Goal: Information Seeking & Learning: Learn about a topic

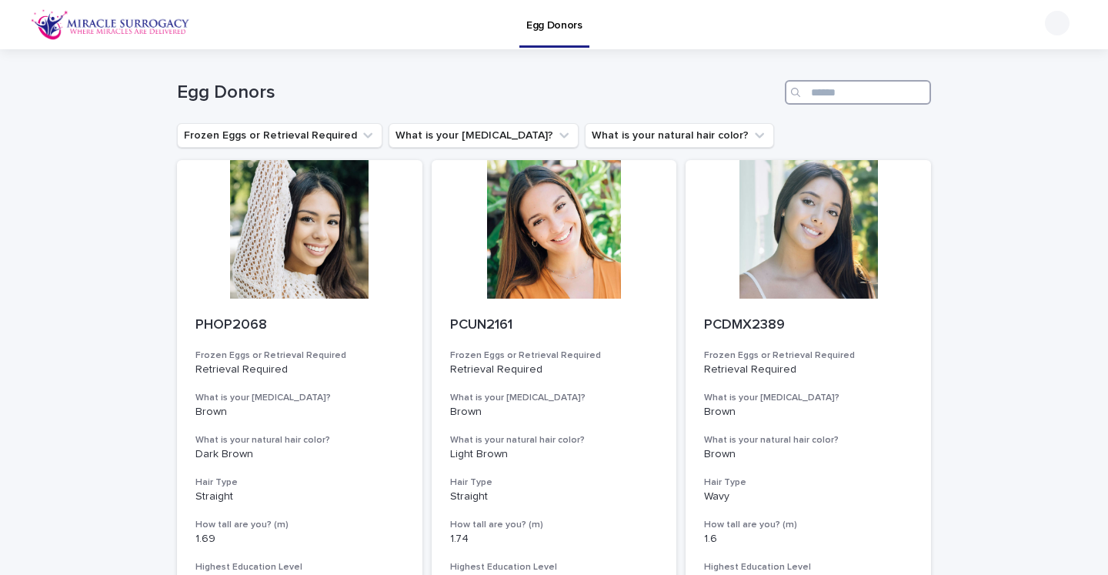
click at [823, 91] on input "Search" at bounding box center [858, 92] width 146 height 25
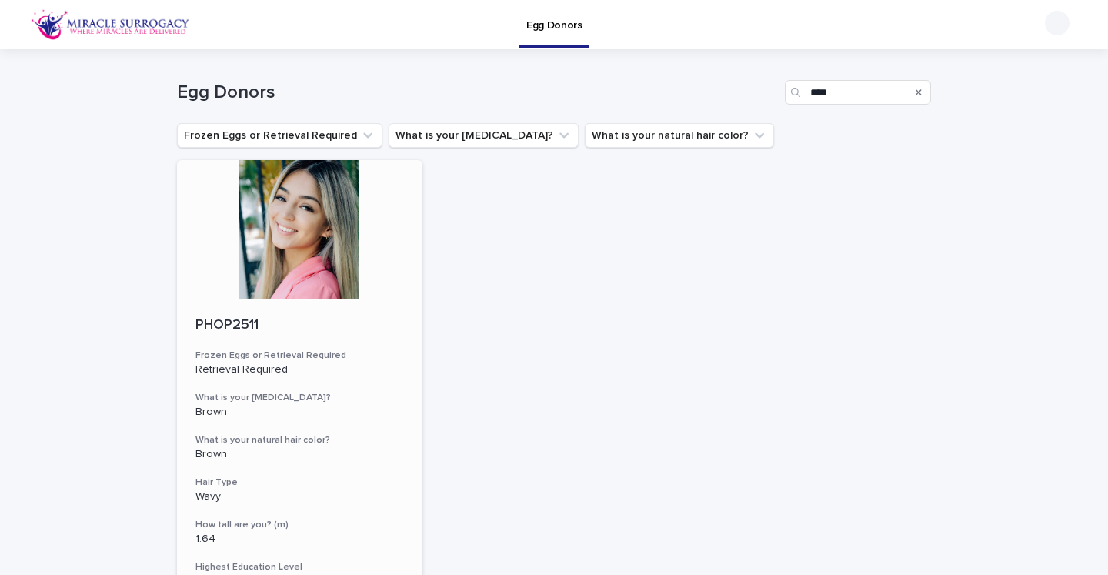
click at [212, 319] on p "PHOP2511" at bounding box center [299, 325] width 208 height 17
click at [882, 96] on input "****" at bounding box center [858, 92] width 146 height 25
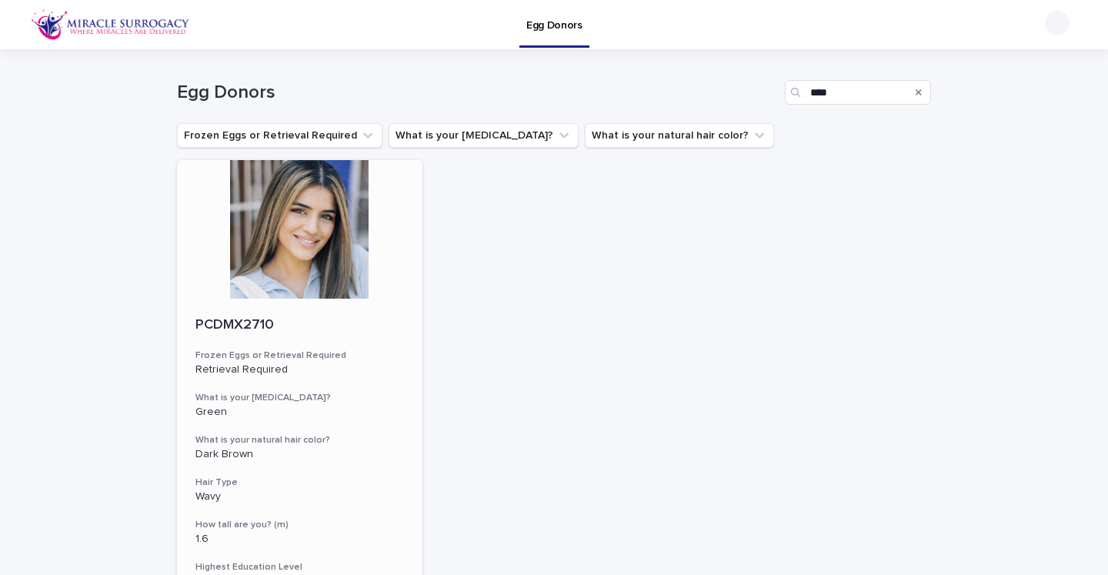
click at [248, 326] on p "PCDMX2710" at bounding box center [299, 325] width 208 height 17
click at [880, 95] on input "****" at bounding box center [858, 92] width 146 height 25
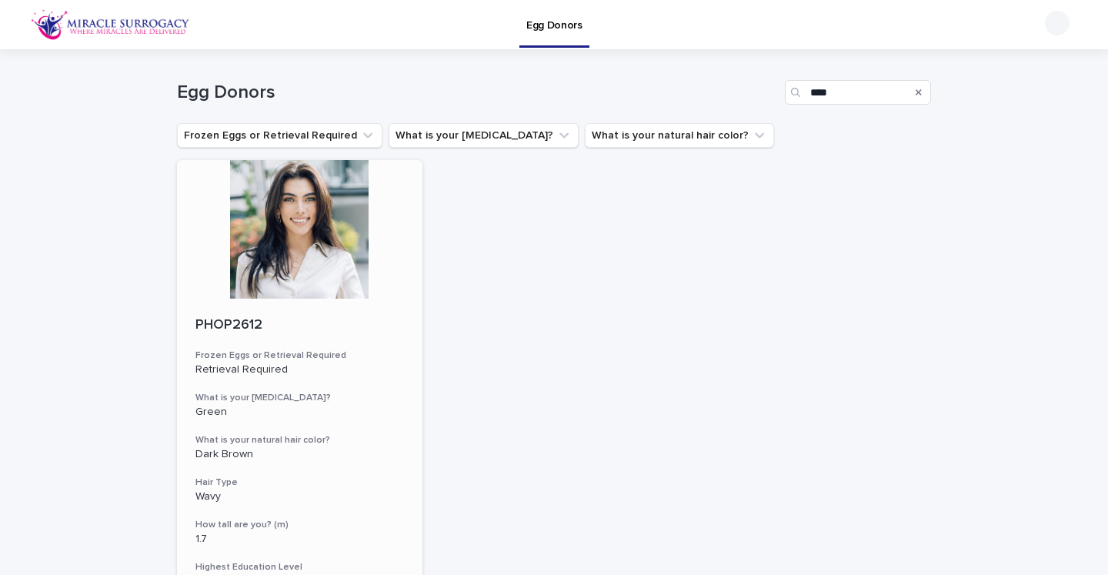
click at [231, 332] on p "PHOP2612" at bounding box center [299, 325] width 208 height 17
click at [867, 88] on input "****" at bounding box center [858, 92] width 146 height 25
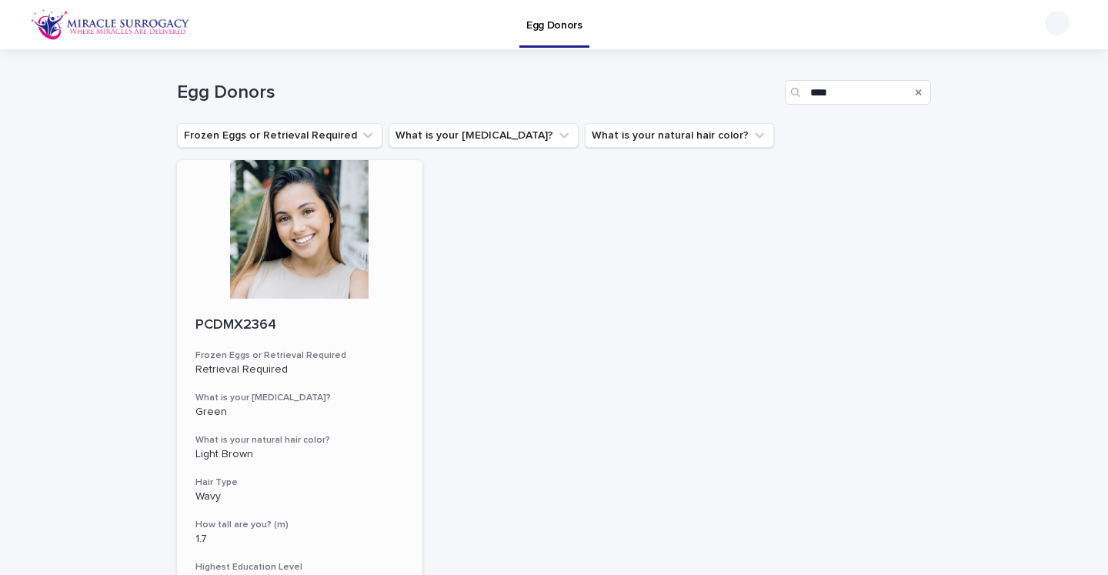
click at [251, 322] on p "PCDMX2364" at bounding box center [299, 325] width 208 height 17
click at [836, 102] on input "****" at bounding box center [858, 92] width 146 height 25
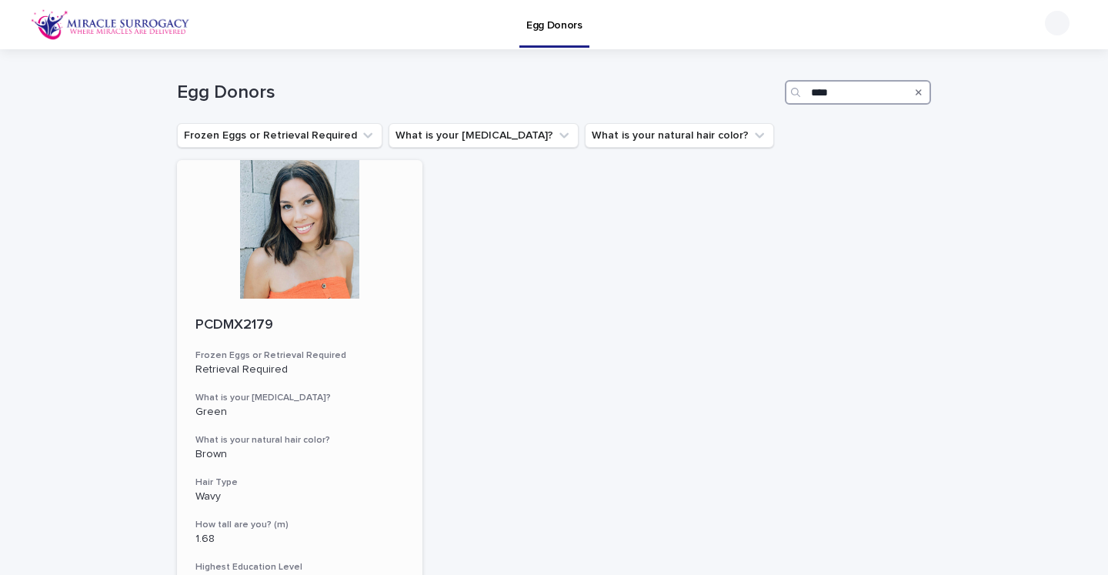
type input "****"
click at [222, 330] on p "PCDMX2179" at bounding box center [299, 325] width 208 height 17
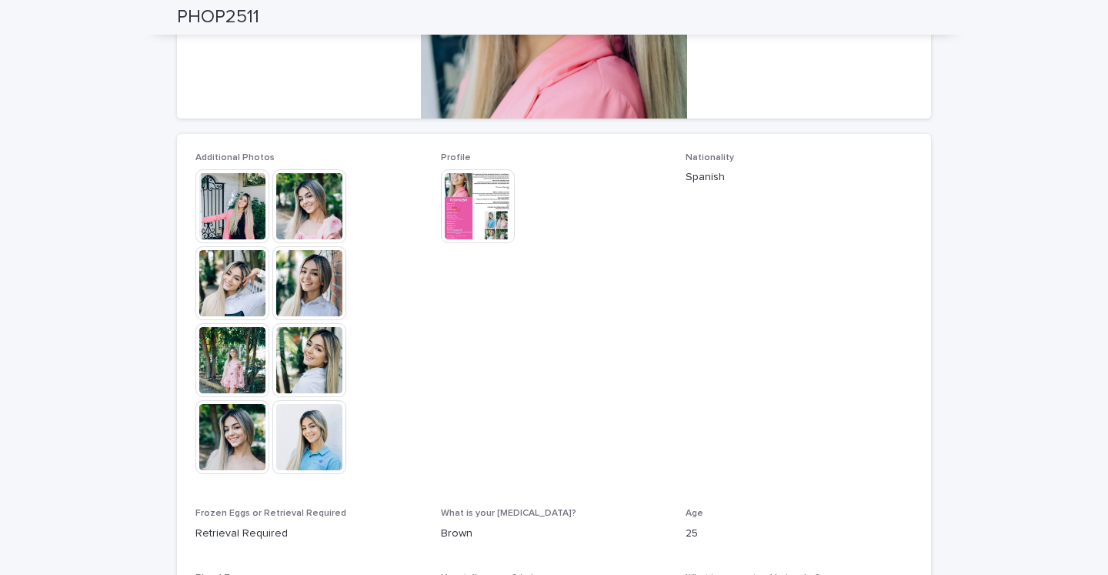
scroll to position [373, 0]
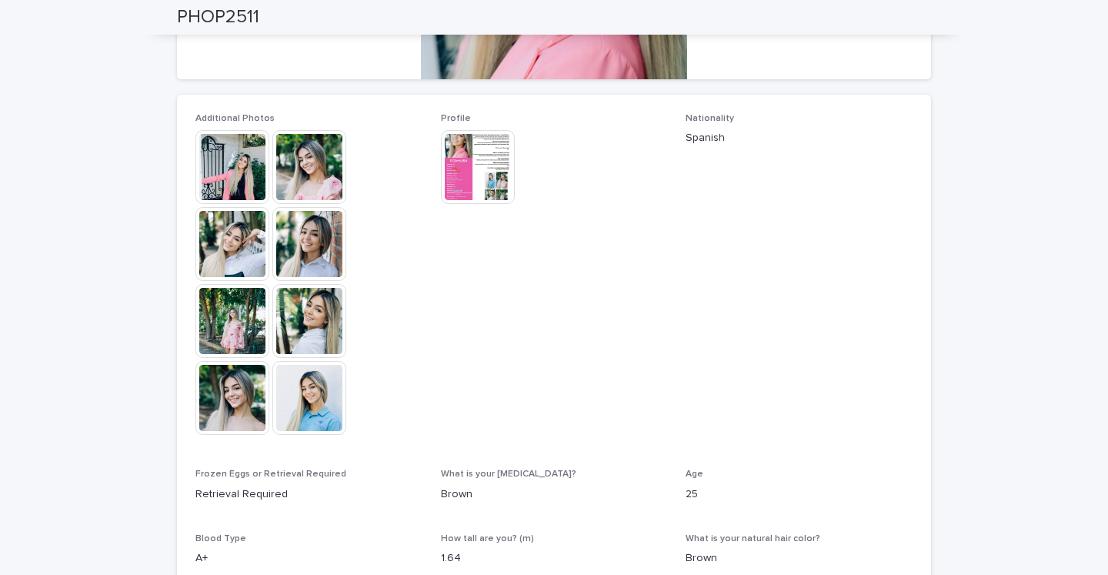
click at [301, 179] on img at bounding box center [309, 167] width 74 height 74
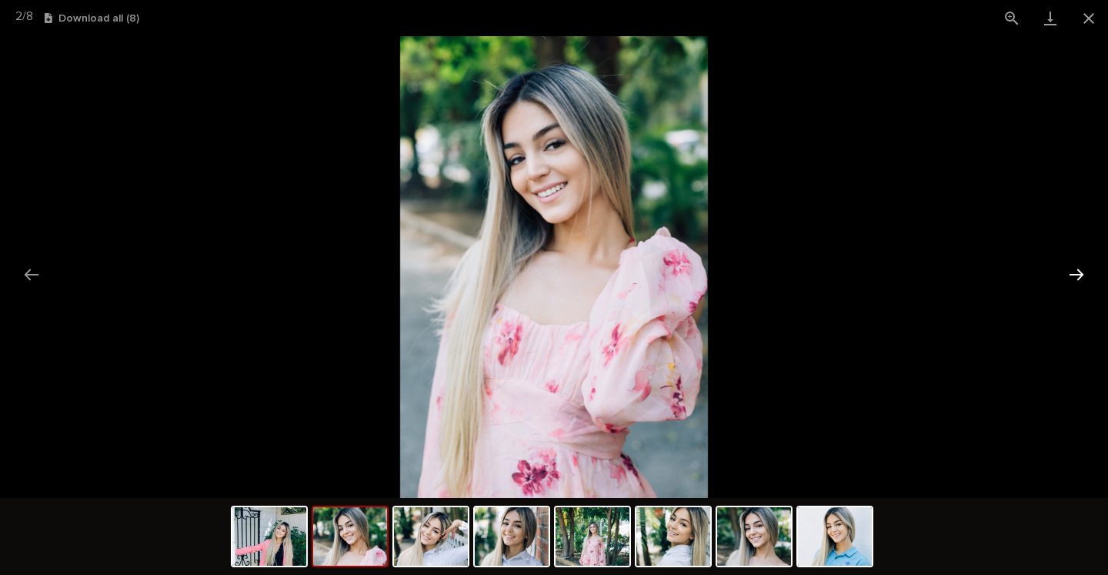
click at [1077, 278] on button "Next slide" at bounding box center [1076, 274] width 32 height 30
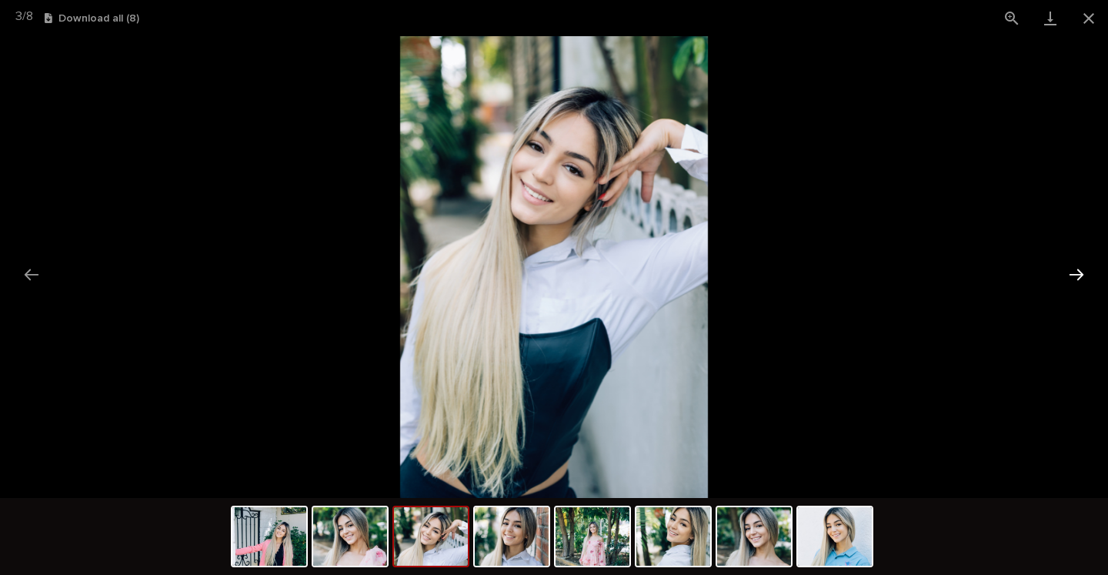
click at [1077, 278] on button "Next slide" at bounding box center [1076, 274] width 32 height 30
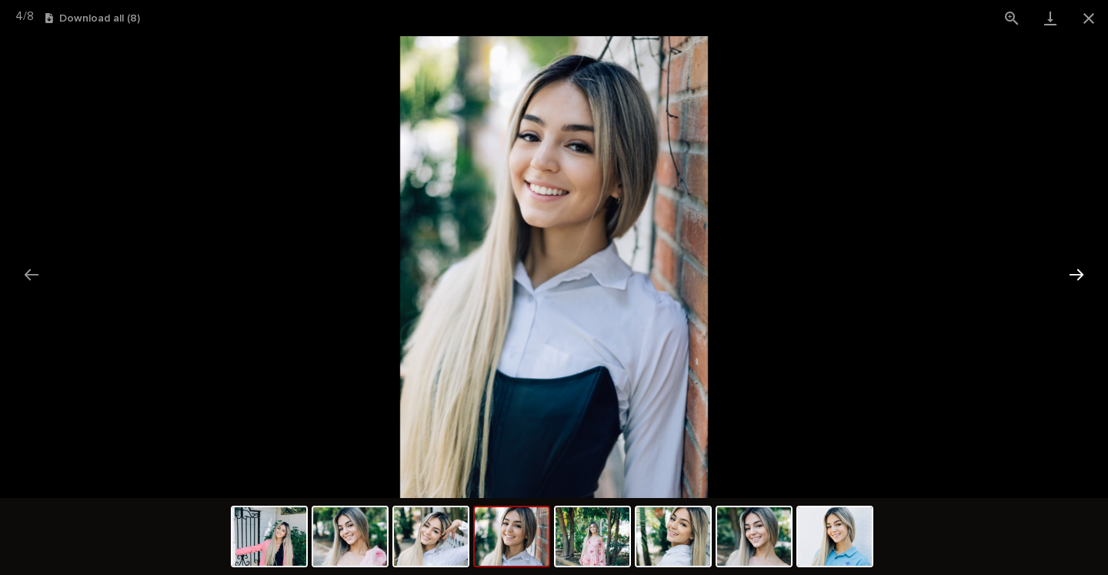
click at [1077, 278] on button "Next slide" at bounding box center [1076, 274] width 32 height 30
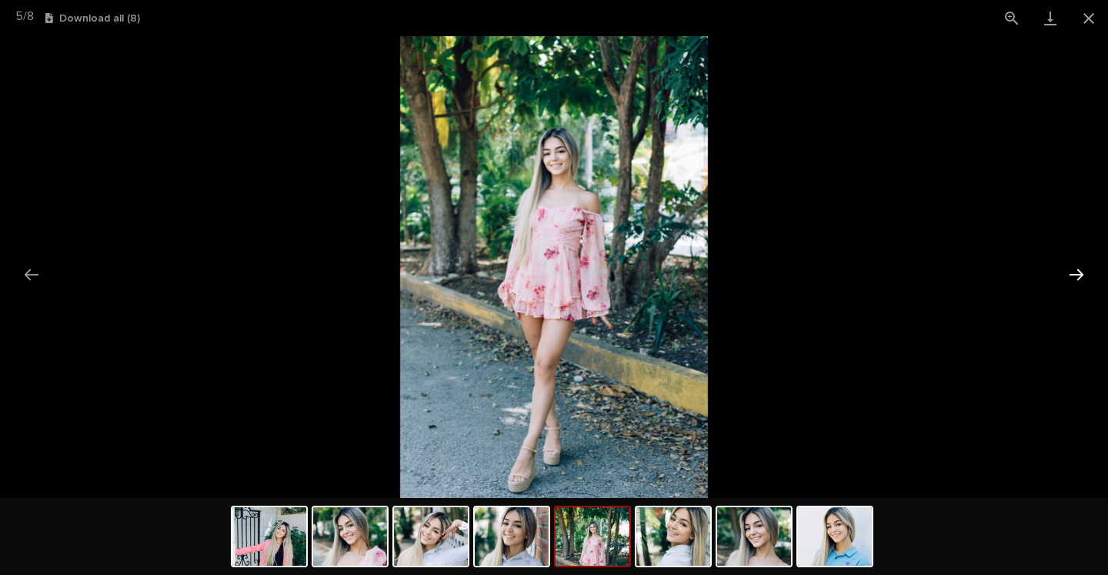
click at [1077, 278] on button "Next slide" at bounding box center [1076, 274] width 32 height 30
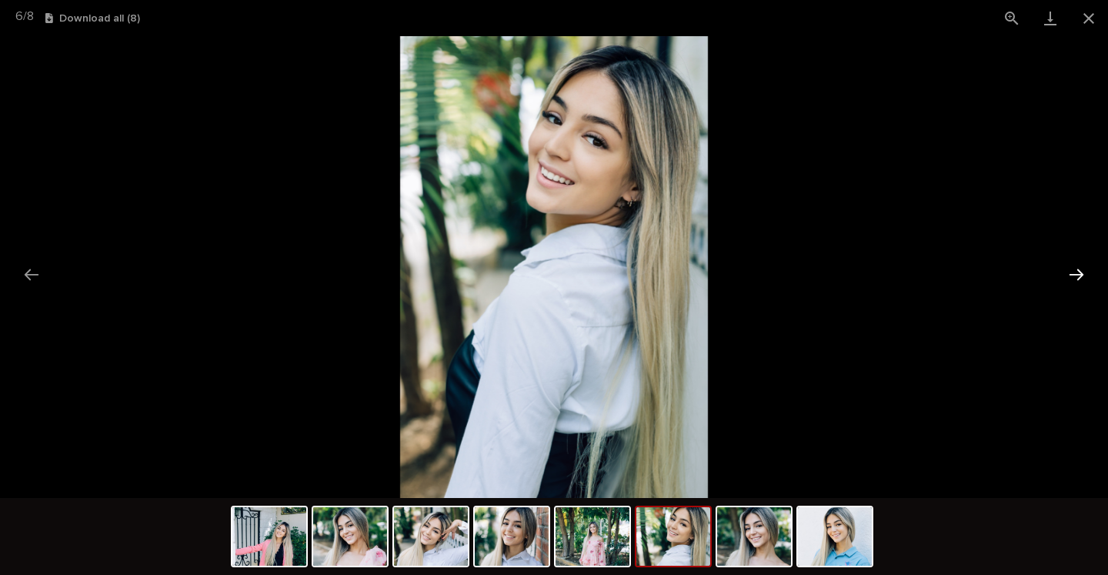
click at [1077, 278] on button "Next slide" at bounding box center [1076, 274] width 32 height 30
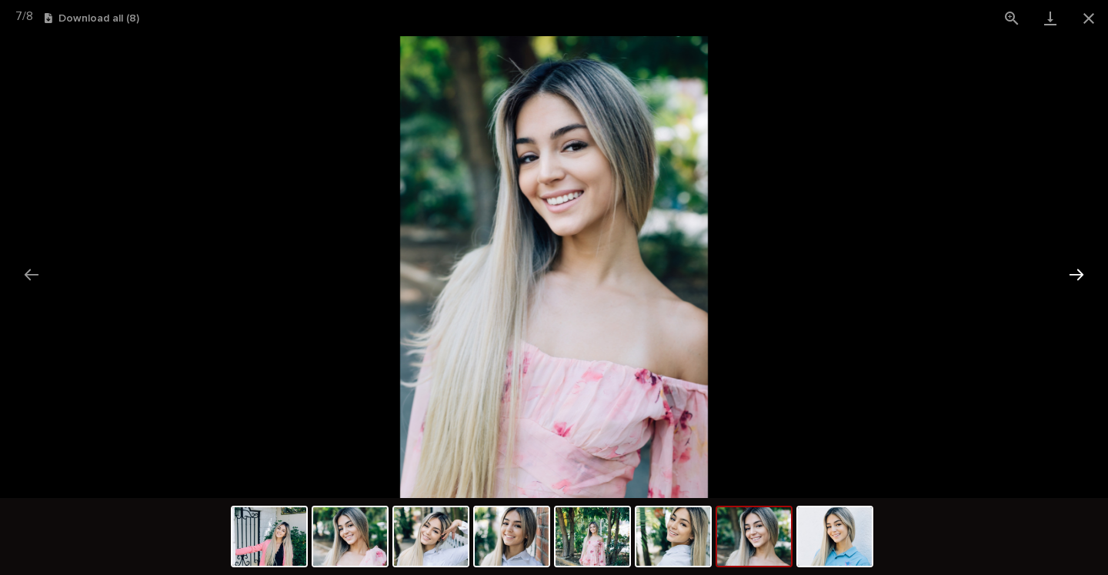
click at [1077, 278] on button "Next slide" at bounding box center [1076, 274] width 32 height 30
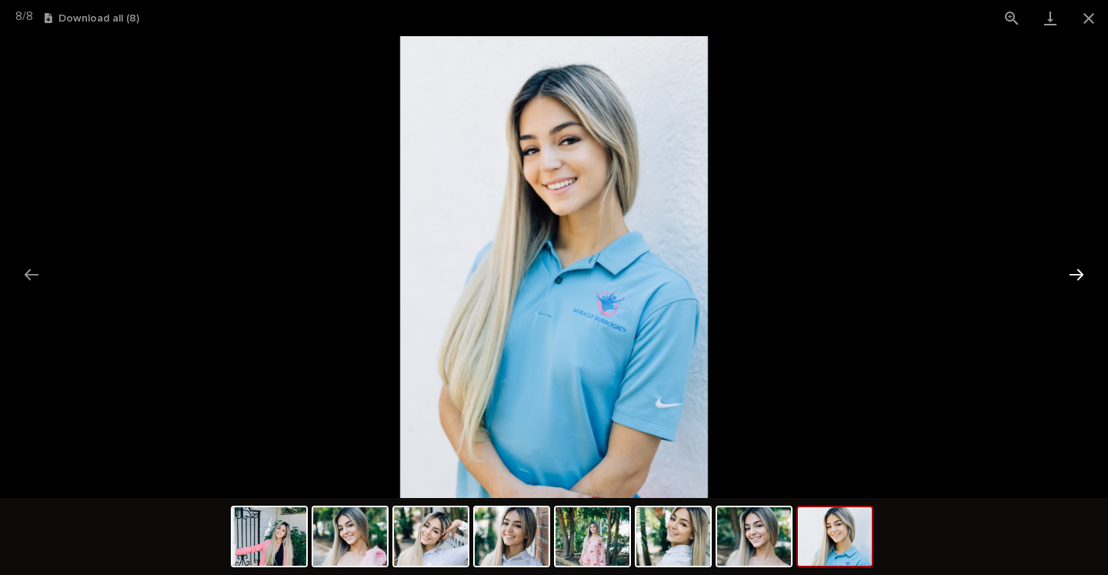
click at [1077, 278] on button "Next slide" at bounding box center [1076, 274] width 32 height 30
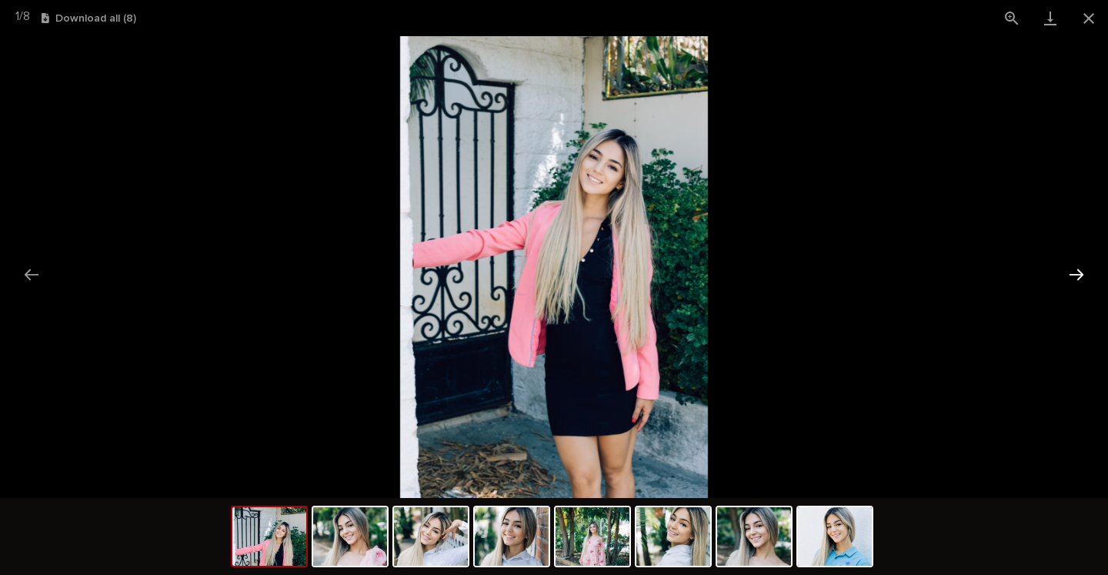
click at [1077, 278] on button "Next slide" at bounding box center [1076, 274] width 32 height 30
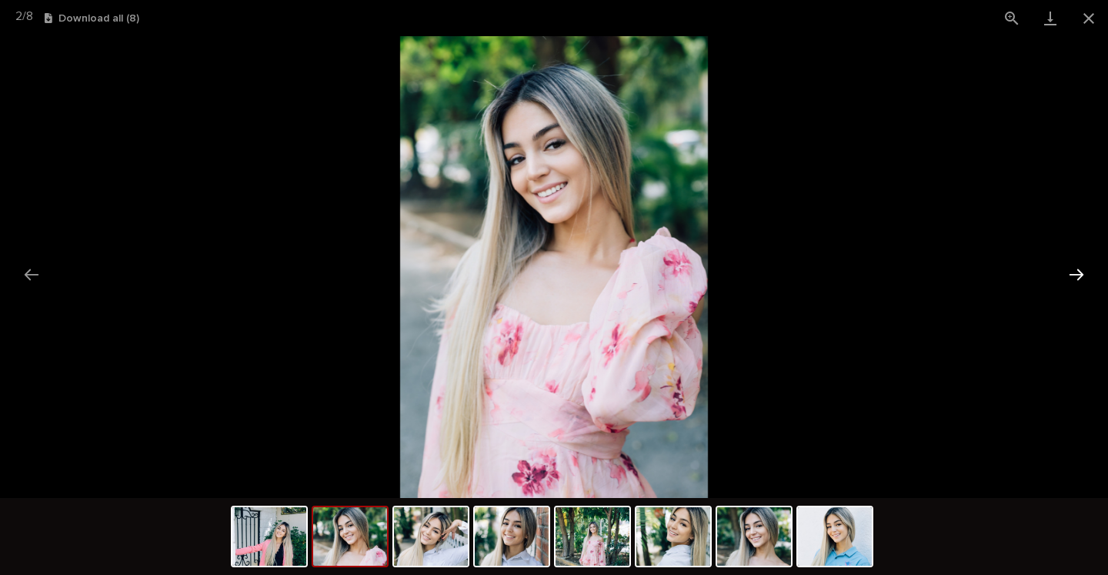
click at [1077, 278] on button "Next slide" at bounding box center [1076, 274] width 32 height 30
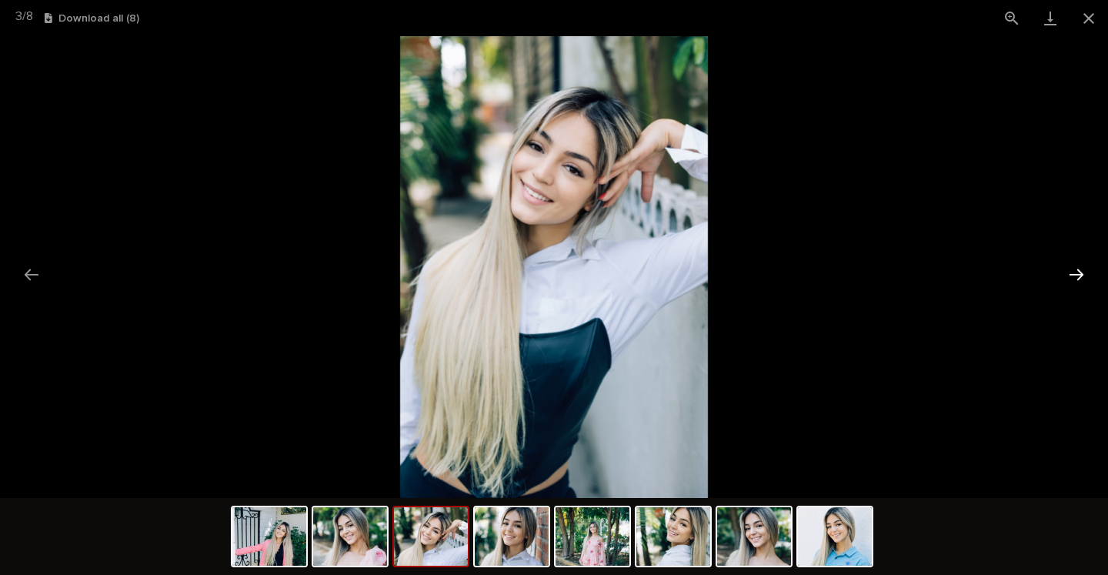
click at [1077, 278] on button "Next slide" at bounding box center [1076, 274] width 32 height 30
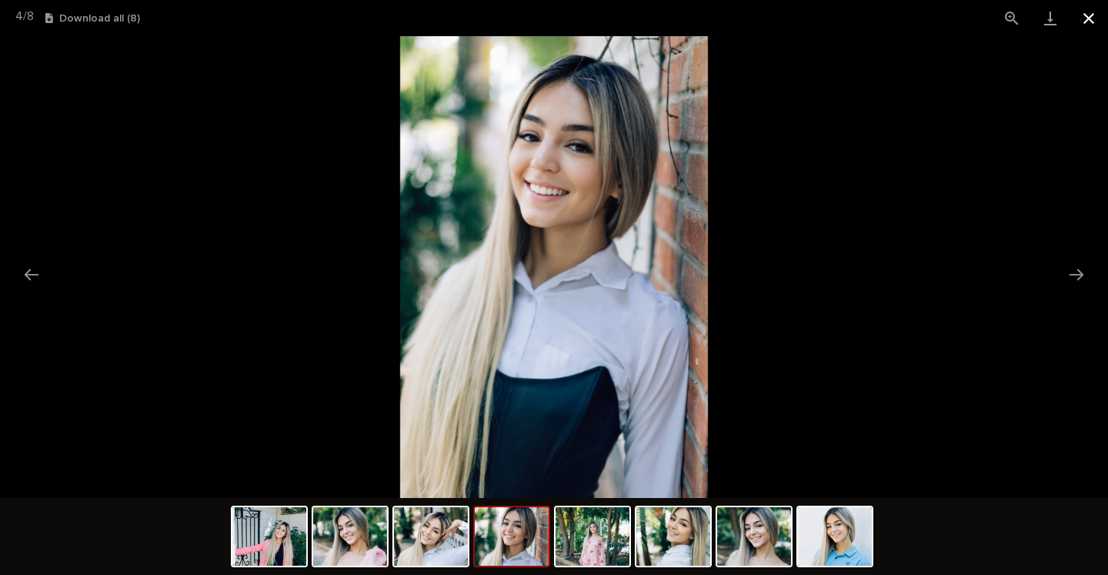
click at [1088, 29] on button "Close gallery" at bounding box center [1088, 18] width 38 height 36
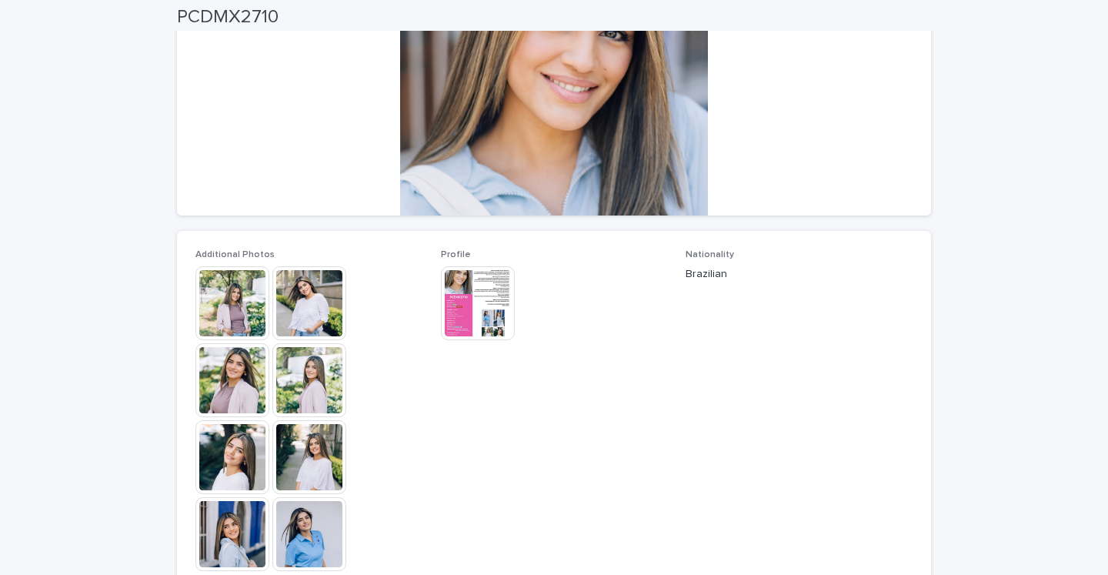
scroll to position [255, 0]
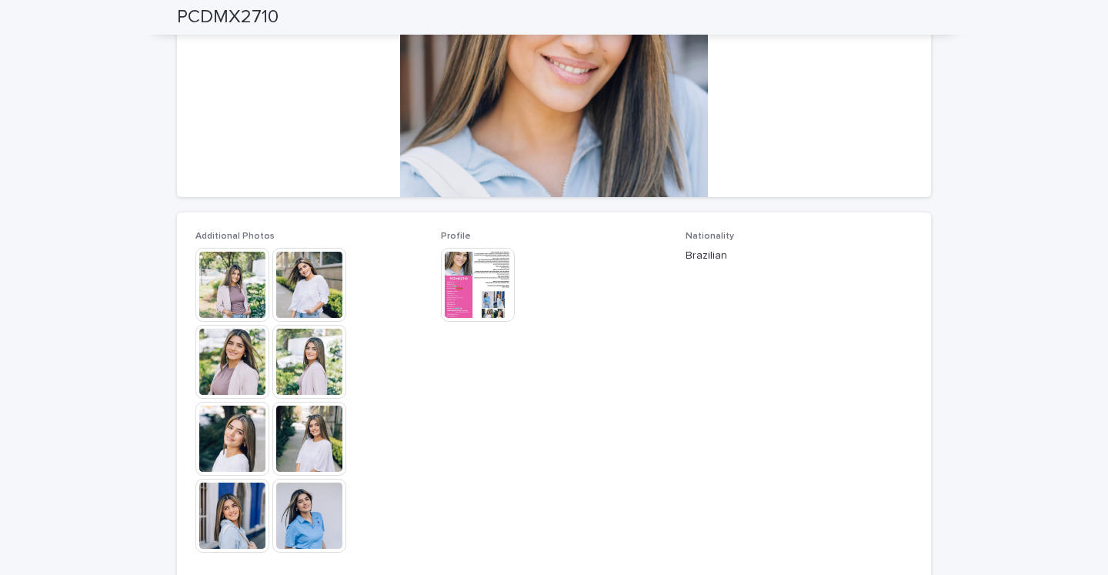
click at [308, 291] on img at bounding box center [309, 285] width 74 height 74
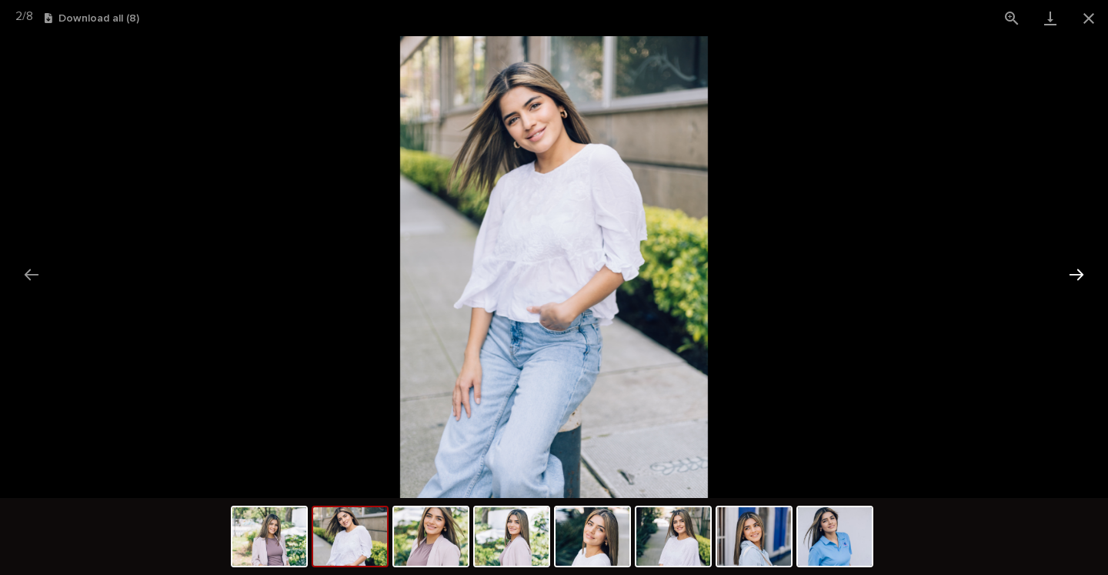
click at [1072, 279] on button "Next slide" at bounding box center [1076, 274] width 32 height 30
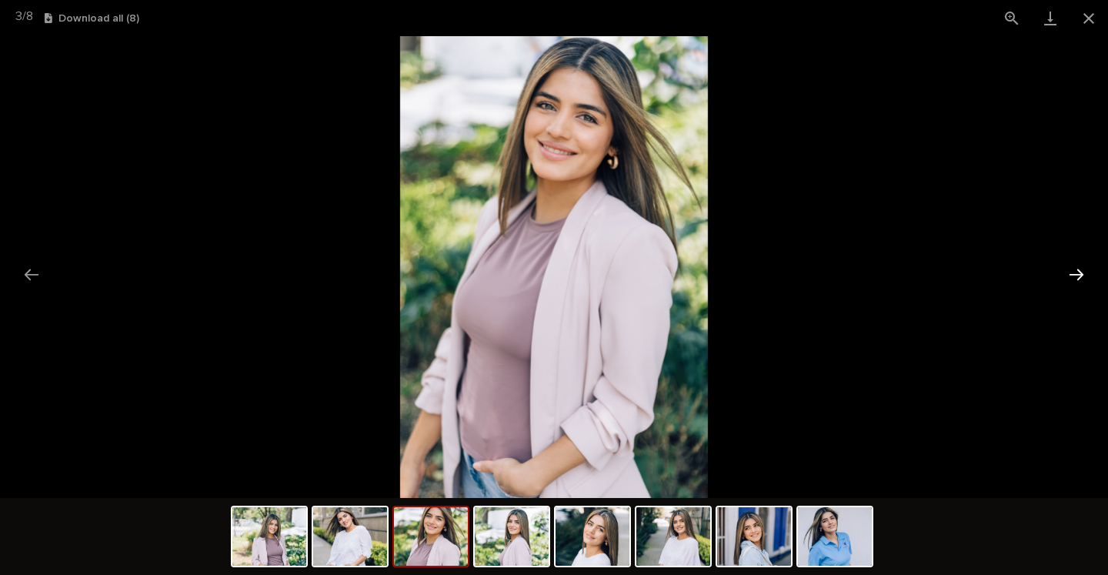
click at [1072, 279] on button "Next slide" at bounding box center [1076, 274] width 32 height 30
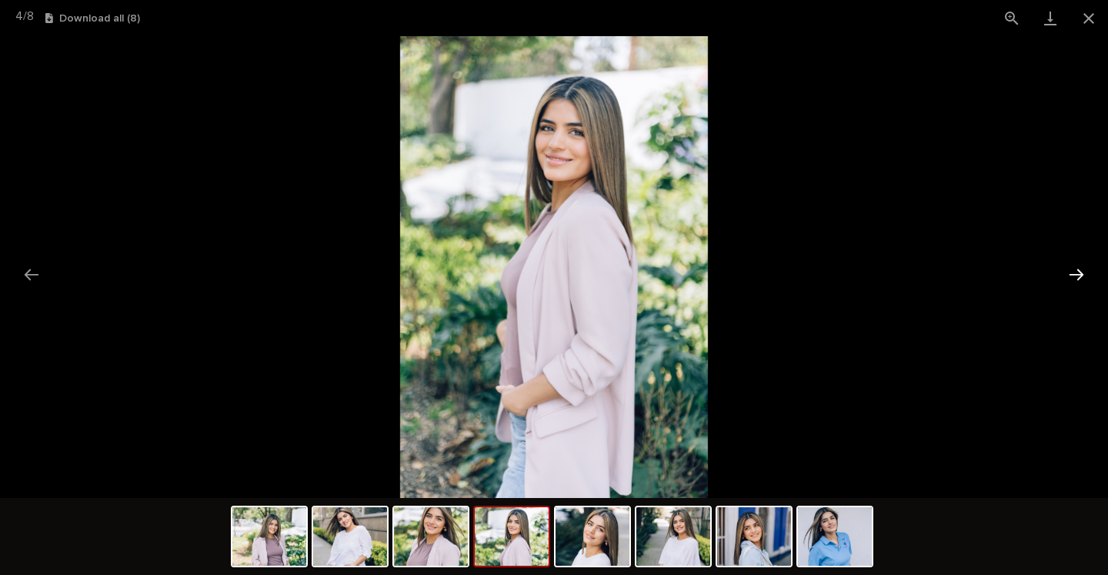
click at [1072, 279] on button "Next slide" at bounding box center [1076, 274] width 32 height 30
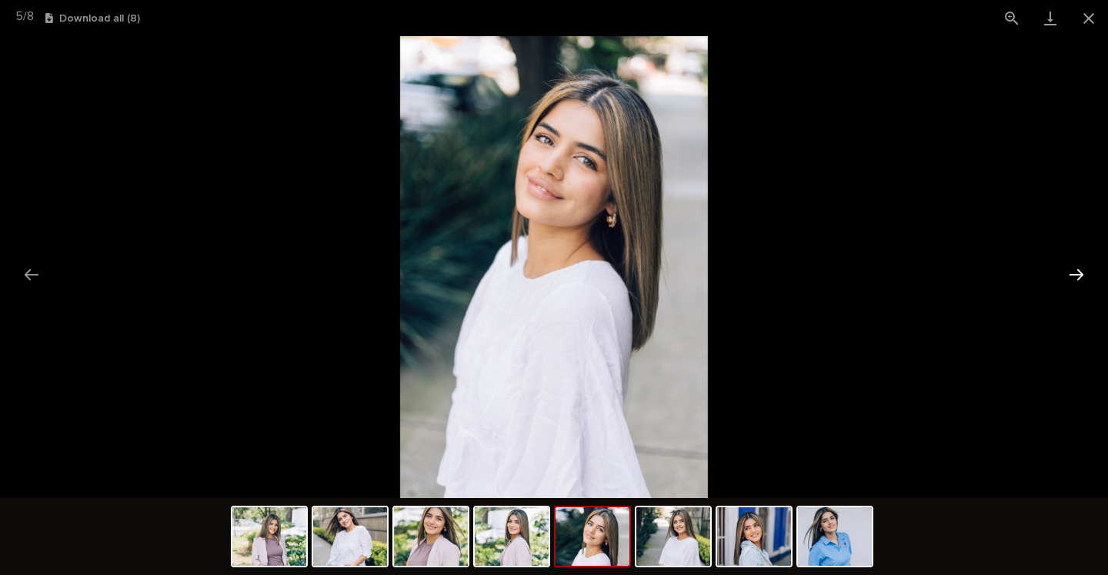
click at [1072, 279] on button "Next slide" at bounding box center [1076, 274] width 32 height 30
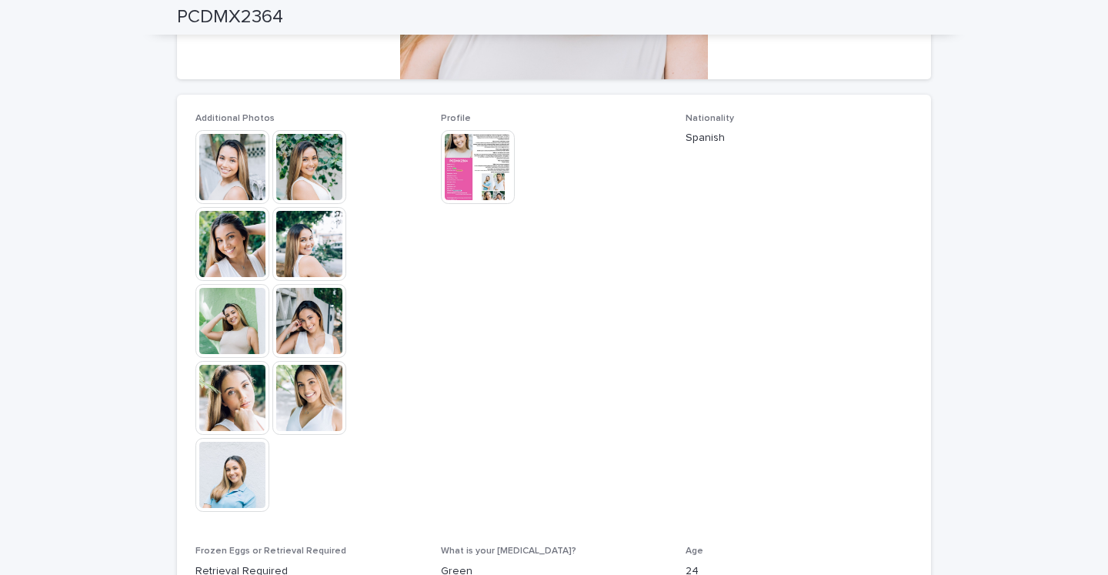
scroll to position [418, 0]
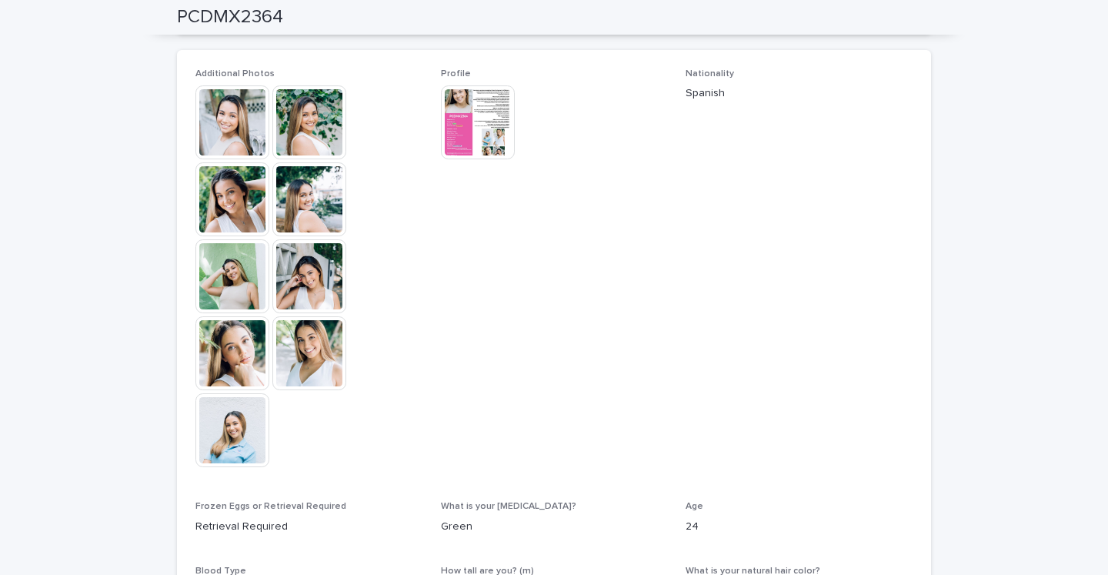
click at [226, 273] on img at bounding box center [232, 276] width 74 height 74
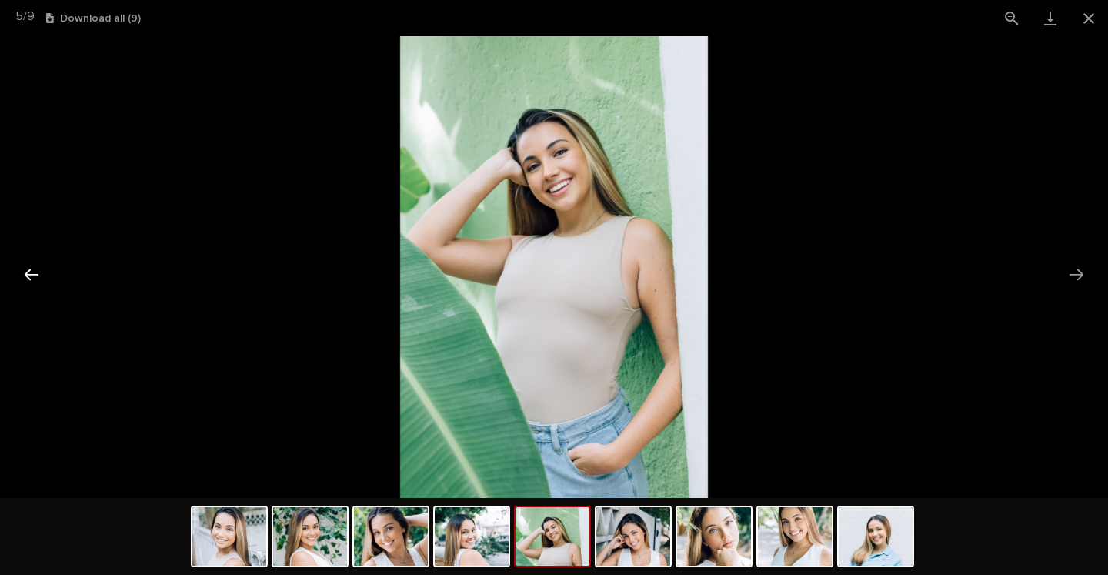
click at [28, 272] on button "Previous slide" at bounding box center [31, 274] width 32 height 30
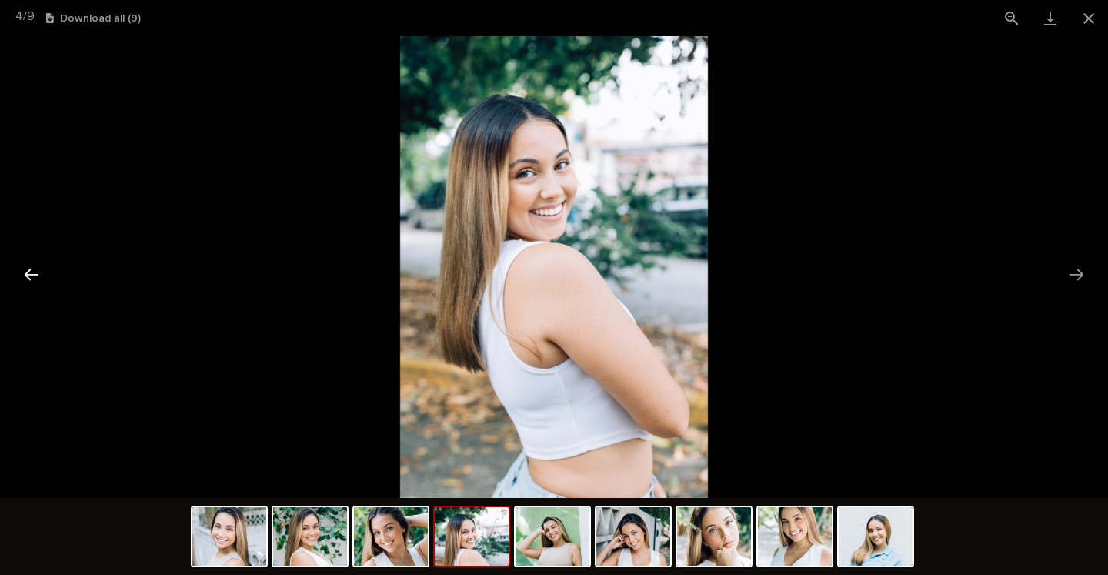
click at [28, 272] on button "Previous slide" at bounding box center [31, 274] width 32 height 30
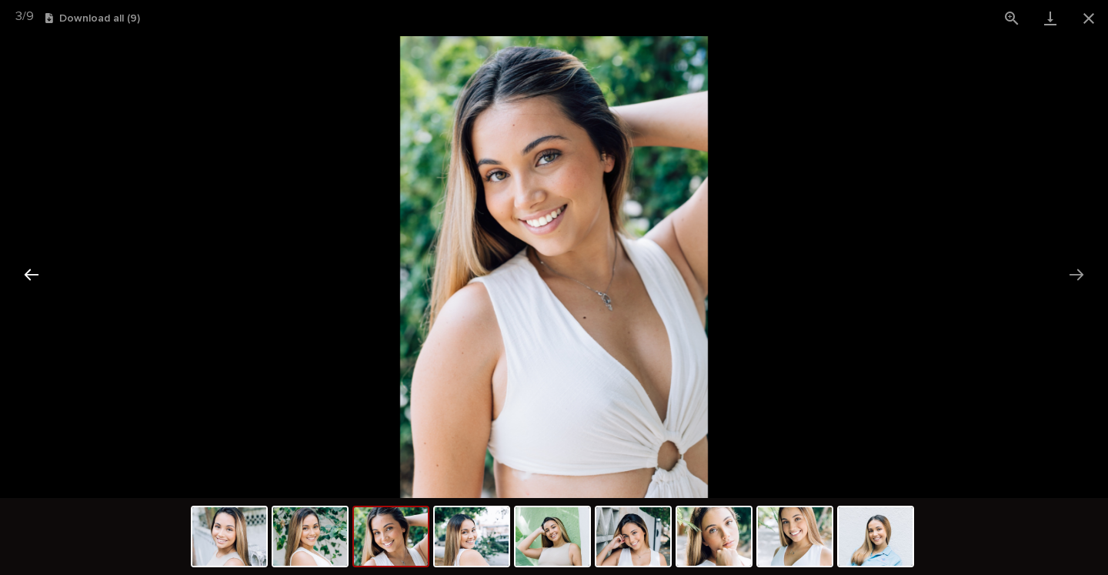
click at [28, 272] on button "Previous slide" at bounding box center [31, 274] width 32 height 30
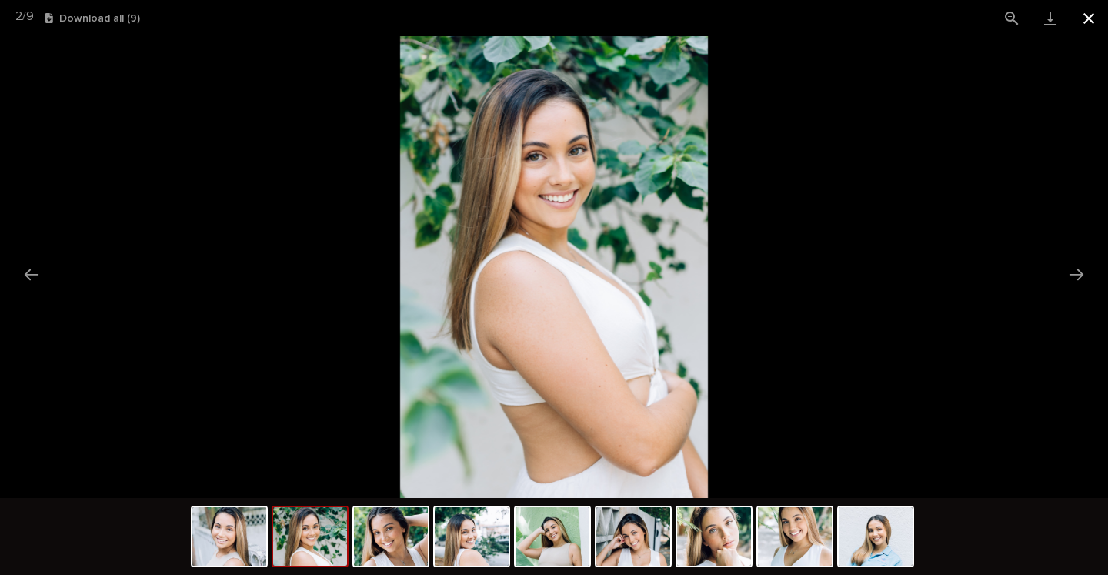
click at [1089, 22] on button "Close gallery" at bounding box center [1088, 18] width 38 height 36
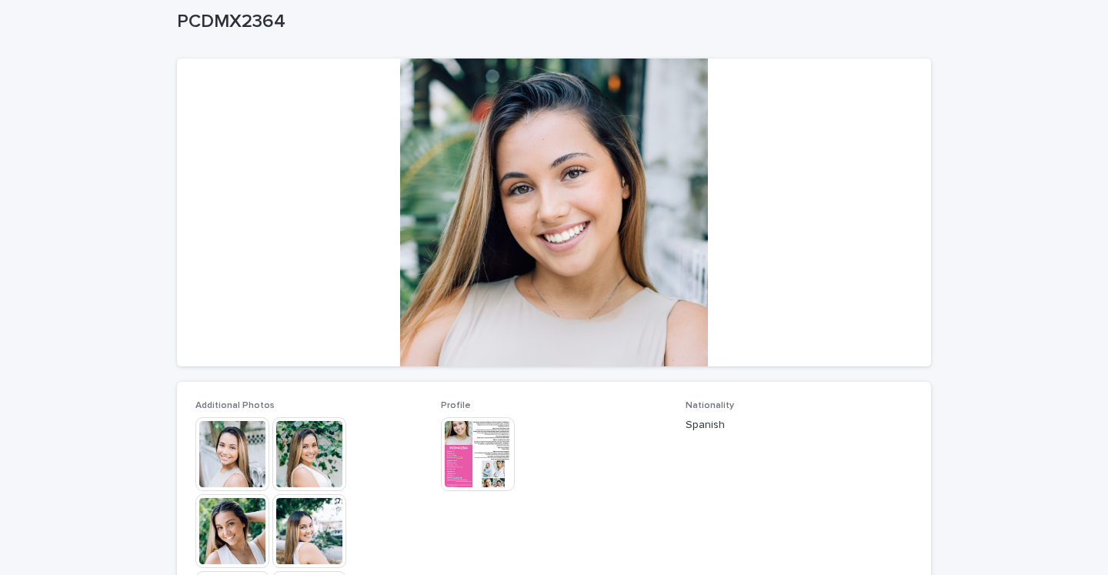
scroll to position [112, 0]
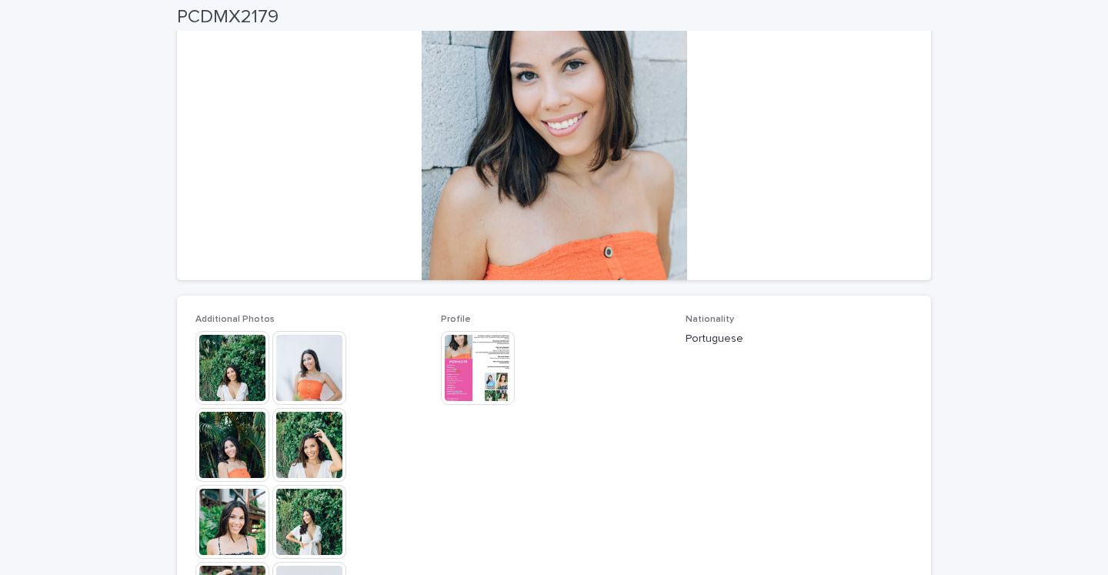
scroll to position [185, 0]
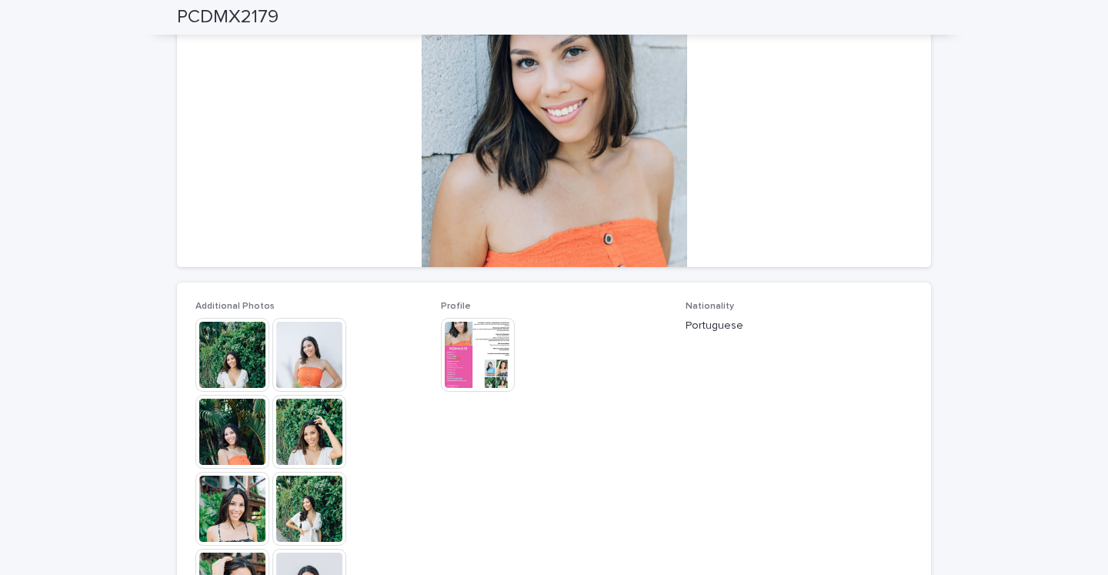
click at [318, 352] on img at bounding box center [309, 355] width 74 height 74
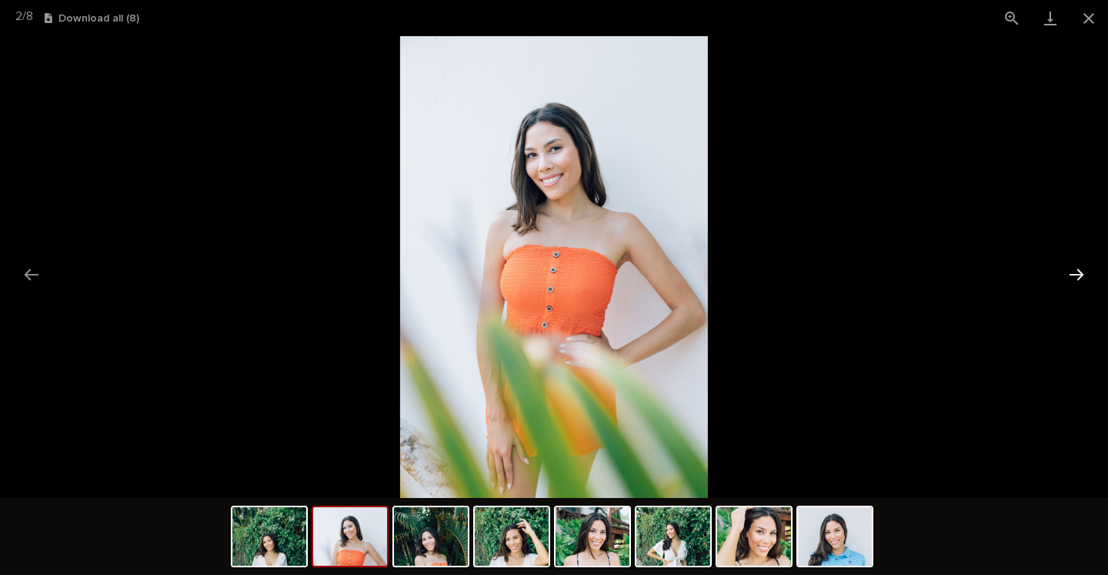
click at [1076, 273] on button "Next slide" at bounding box center [1076, 274] width 32 height 30
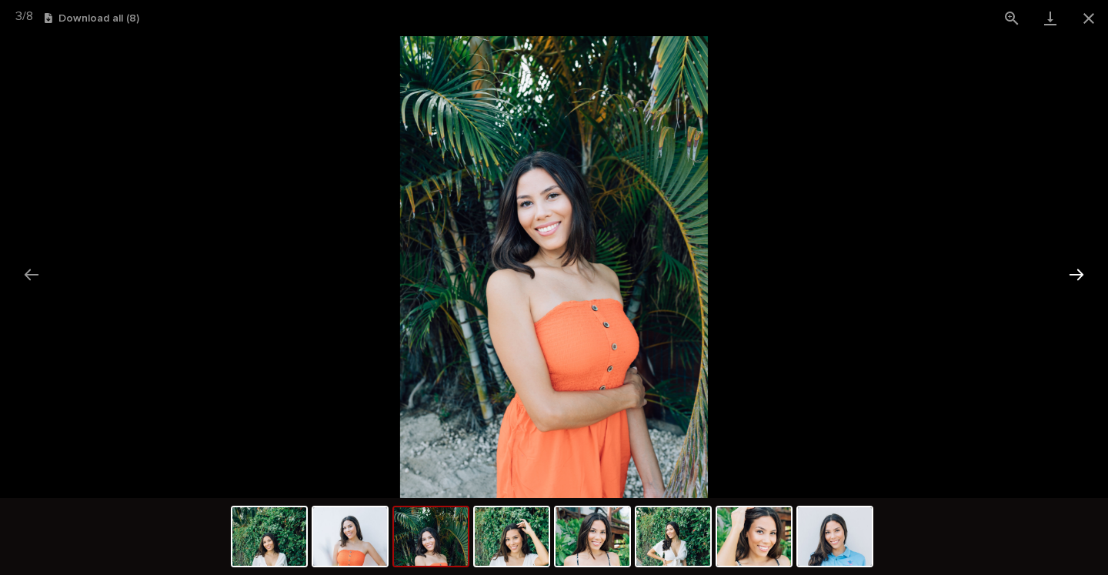
click at [1076, 273] on button "Next slide" at bounding box center [1076, 274] width 32 height 30
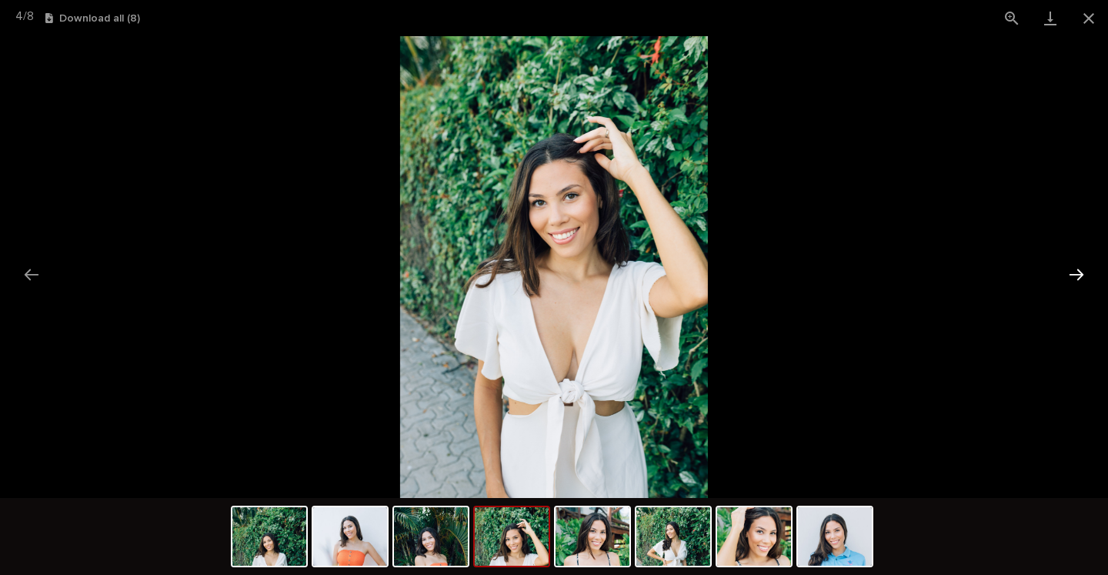
click at [1076, 273] on button "Next slide" at bounding box center [1076, 274] width 32 height 30
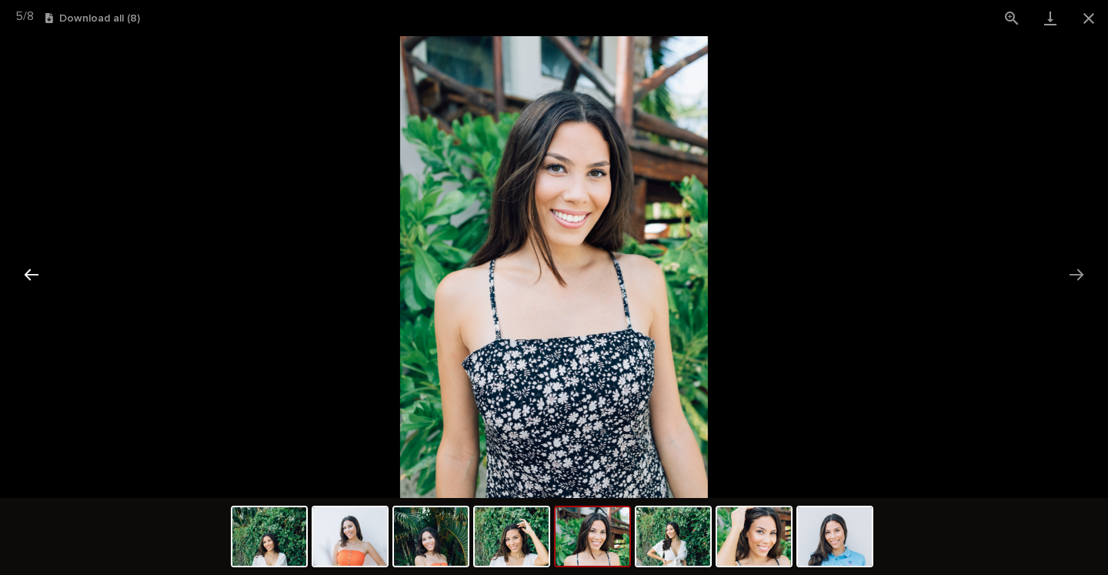
click at [24, 278] on button "Previous slide" at bounding box center [31, 274] width 32 height 30
